Goal: Download file/media

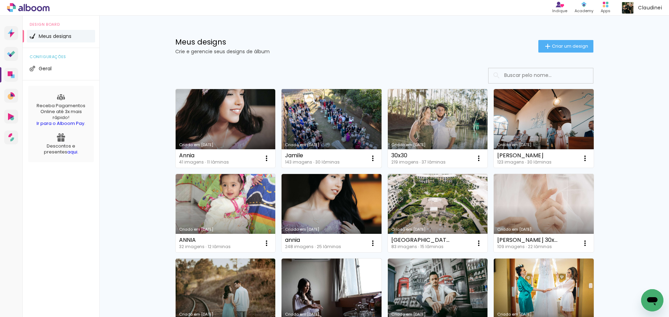
click at [346, 137] on link "Criado em [DATE]" at bounding box center [331, 128] width 100 height 79
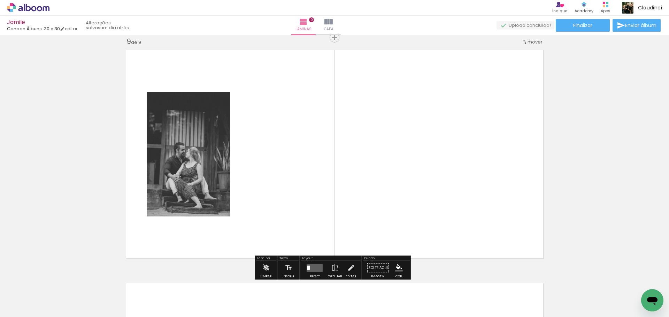
scroll to position [0, 4968]
click at [433, 170] on quentale-workspace at bounding box center [334, 158] width 669 height 317
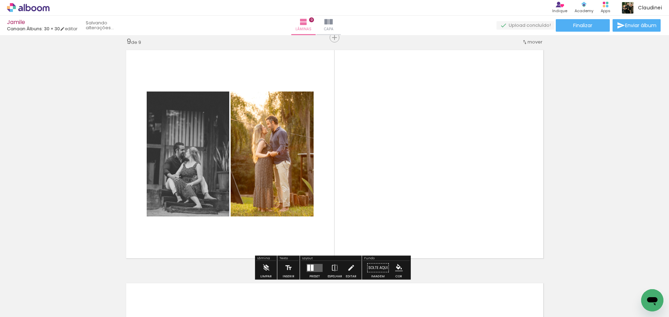
scroll to position [0, 0]
drag, startPoint x: 488, startPoint y: 303, endPoint x: 438, endPoint y: 150, distance: 161.4
click at [438, 150] on quentale-workspace at bounding box center [334, 158] width 669 height 317
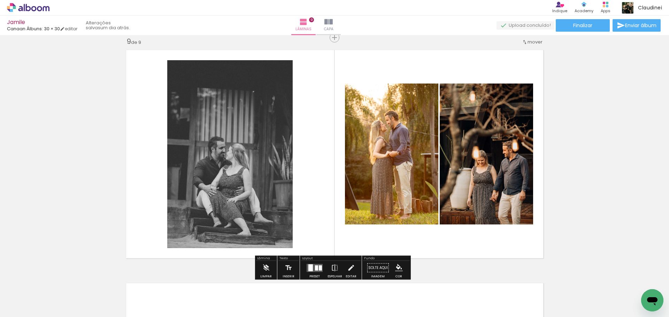
drag, startPoint x: 313, startPoint y: 269, endPoint x: 540, endPoint y: 257, distance: 227.0
click at [315, 269] on div at bounding box center [316, 267] width 3 height 5
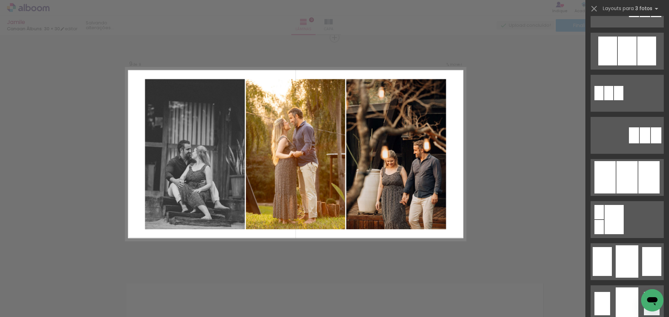
scroll to position [348, 0]
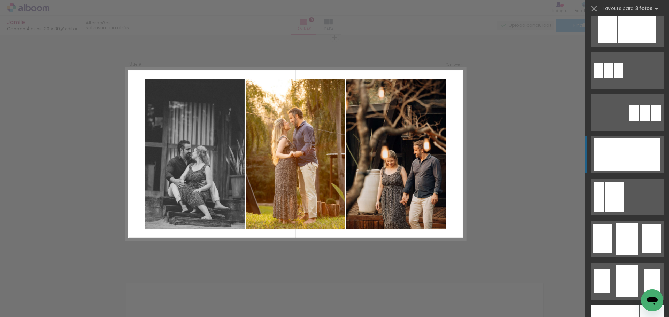
click at [617, 165] on div at bounding box center [626, 155] width 21 height 32
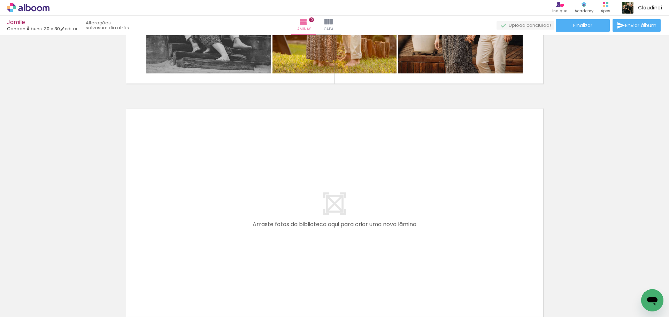
scroll to position [2122, 0]
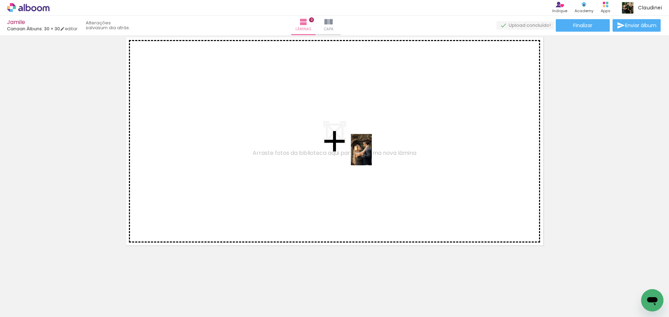
drag, startPoint x: 522, startPoint y: 300, endPoint x: 372, endPoint y: 155, distance: 208.9
click at [372, 155] on quentale-workspace at bounding box center [334, 158] width 669 height 317
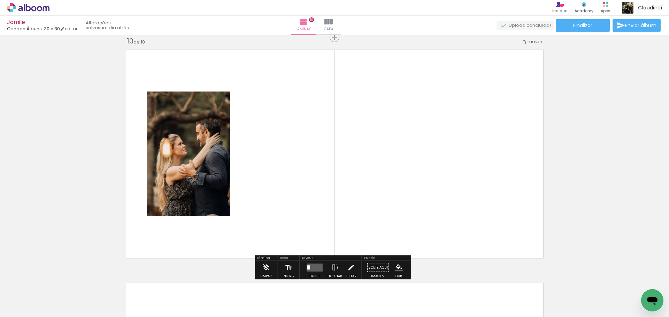
scroll to position [2109, 0]
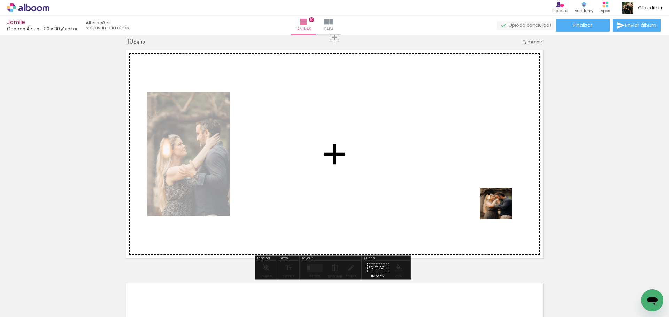
drag, startPoint x: 547, startPoint y: 263, endPoint x: 489, endPoint y: 244, distance: 60.8
click at [416, 157] on quentale-workspace at bounding box center [334, 158] width 669 height 317
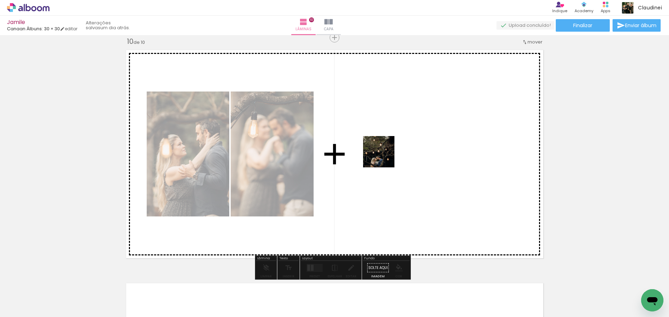
drag, startPoint x: 605, startPoint y: 295, endPoint x: 407, endPoint y: 185, distance: 226.1
click at [378, 155] on quentale-workspace at bounding box center [334, 158] width 669 height 317
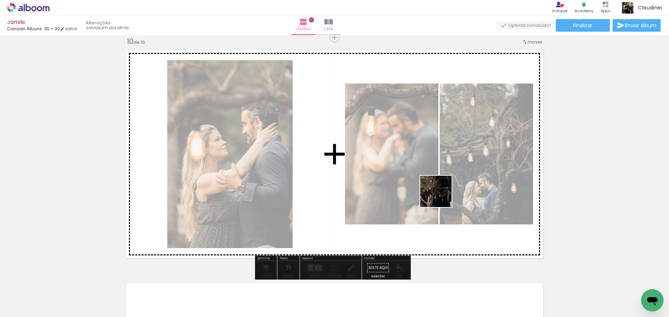
drag, startPoint x: 632, startPoint y: 296, endPoint x: 415, endPoint y: 190, distance: 241.3
click at [414, 188] on quentale-workspace at bounding box center [334, 158] width 669 height 317
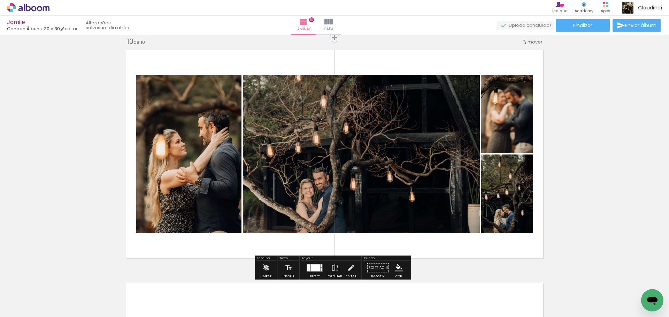
click at [313, 266] on div at bounding box center [315, 267] width 9 height 7
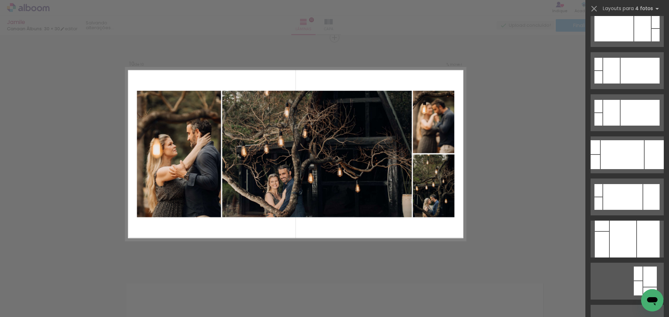
scroll to position [0, 0]
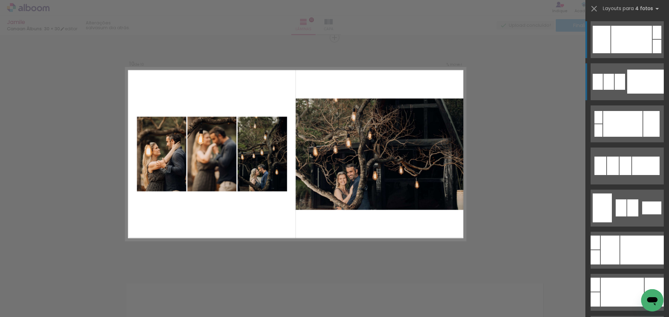
click at [621, 84] on div at bounding box center [619, 82] width 10 height 16
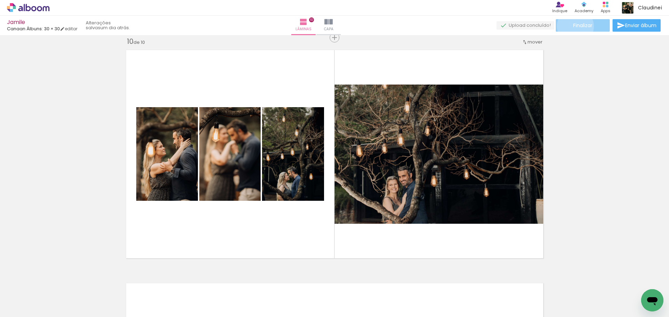
click at [573, 26] on span "Finalizar" at bounding box center [582, 25] width 19 height 5
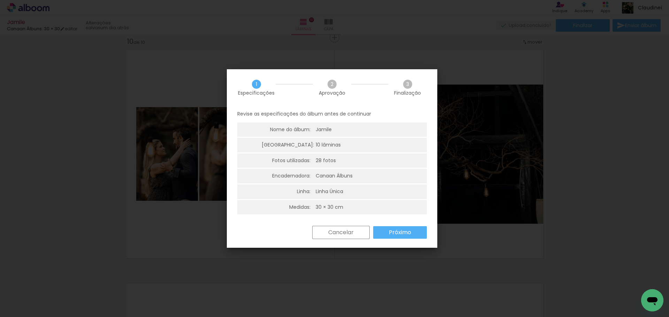
click at [393, 240] on div "Cancelar Próximo" at bounding box center [332, 238] width 210 height 24
click at [0, 0] on slot "Próximo" at bounding box center [0, 0] width 0 height 0
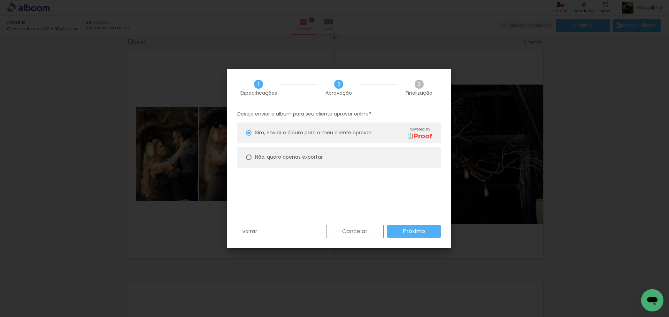
click at [250, 160] on div at bounding box center [249, 158] width 6 height 6
type paper-radio-button "on"
click at [0, 0] on slot "Próximo" at bounding box center [0, 0] width 0 height 0
type input "Alta, 300 DPI"
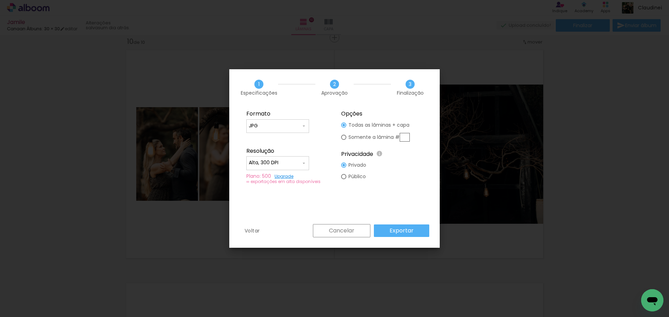
click at [0, 0] on slot "Exportar" at bounding box center [0, 0] width 0 height 0
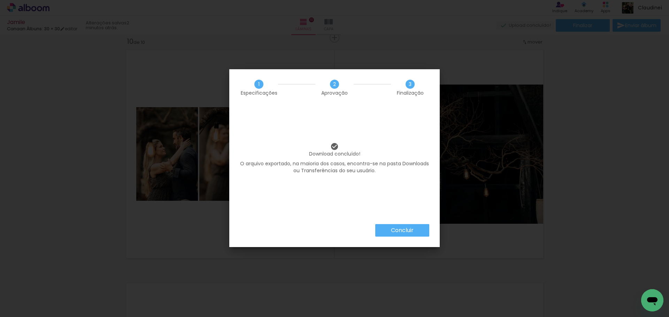
scroll to position [0, 4968]
click at [387, 228] on paper-button "Concluir" at bounding box center [402, 230] width 54 height 13
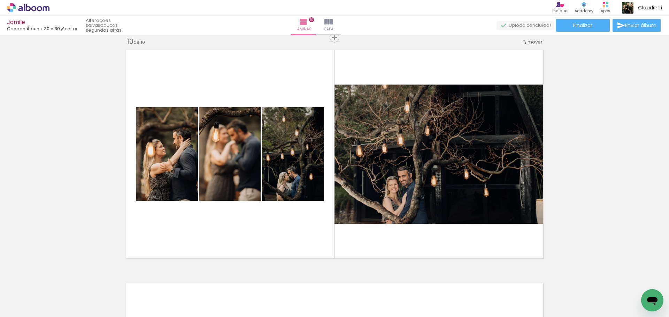
scroll to position [0, 4968]
